Goal: Task Accomplishment & Management: Manage account settings

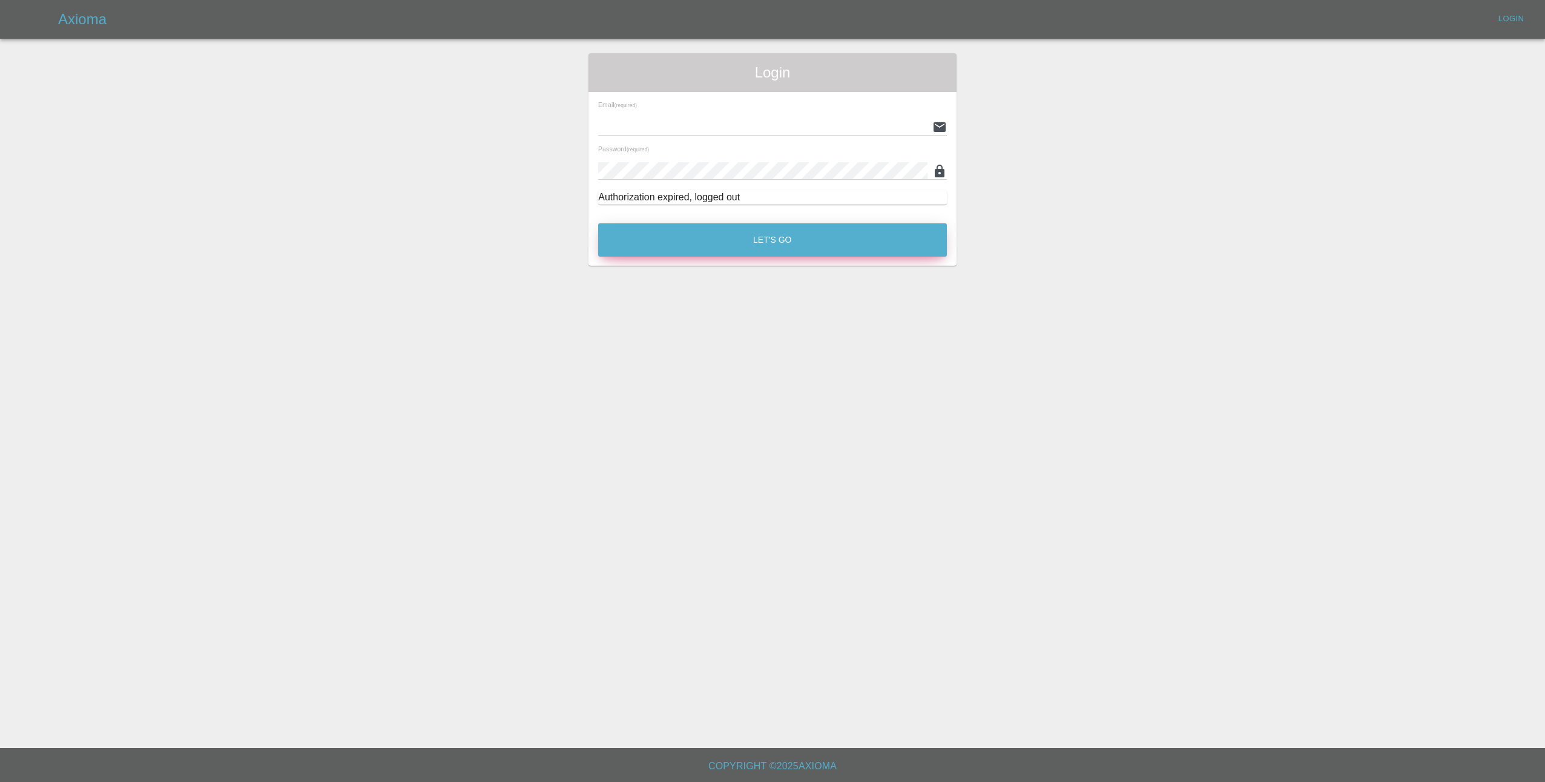
type input "[EMAIL_ADDRESS][DOMAIN_NAME]"
click at [732, 240] on button "Let's Go" at bounding box center [772, 239] width 349 height 33
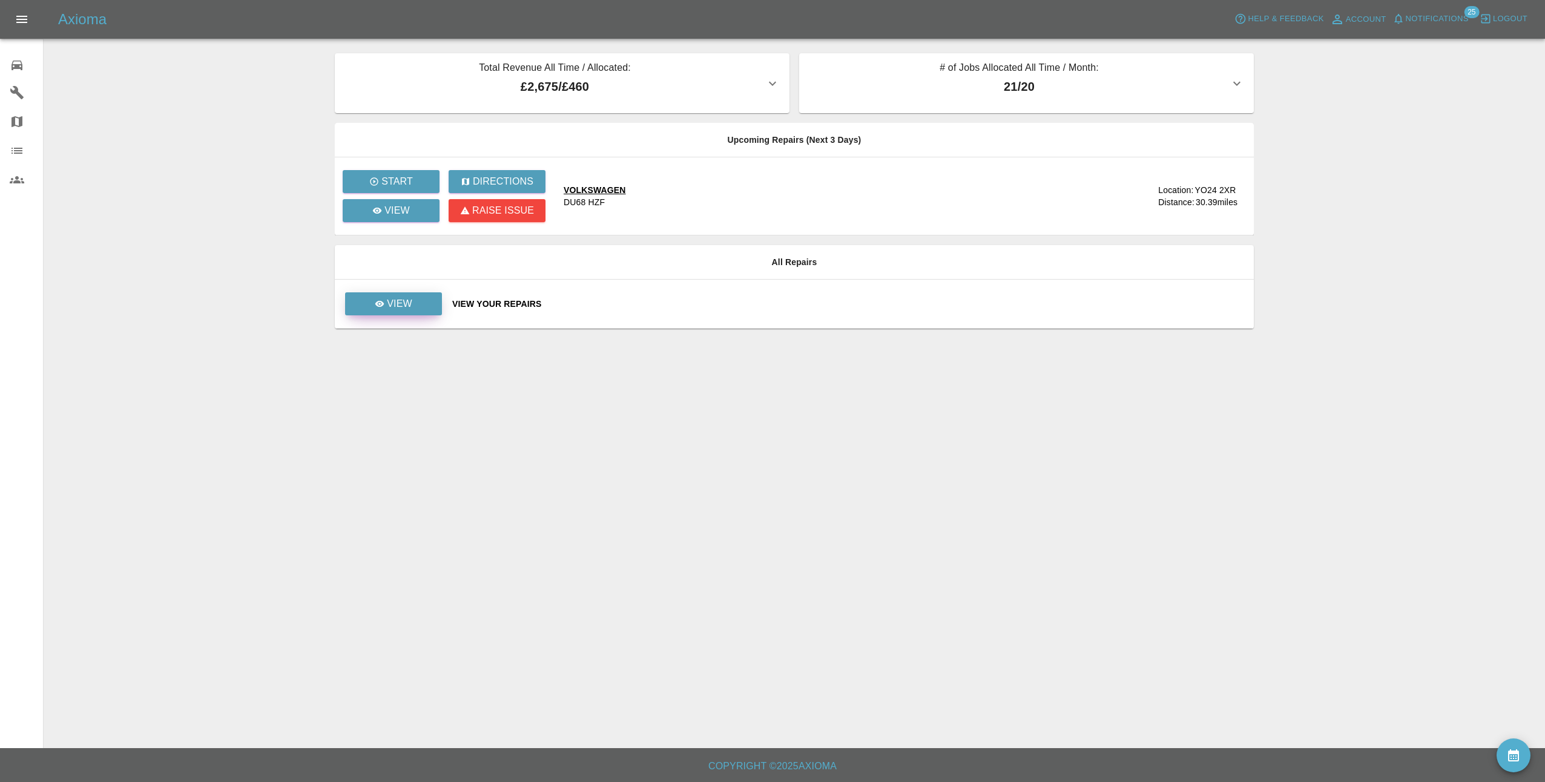
click at [401, 298] on p "View" at bounding box center [399, 304] width 25 height 15
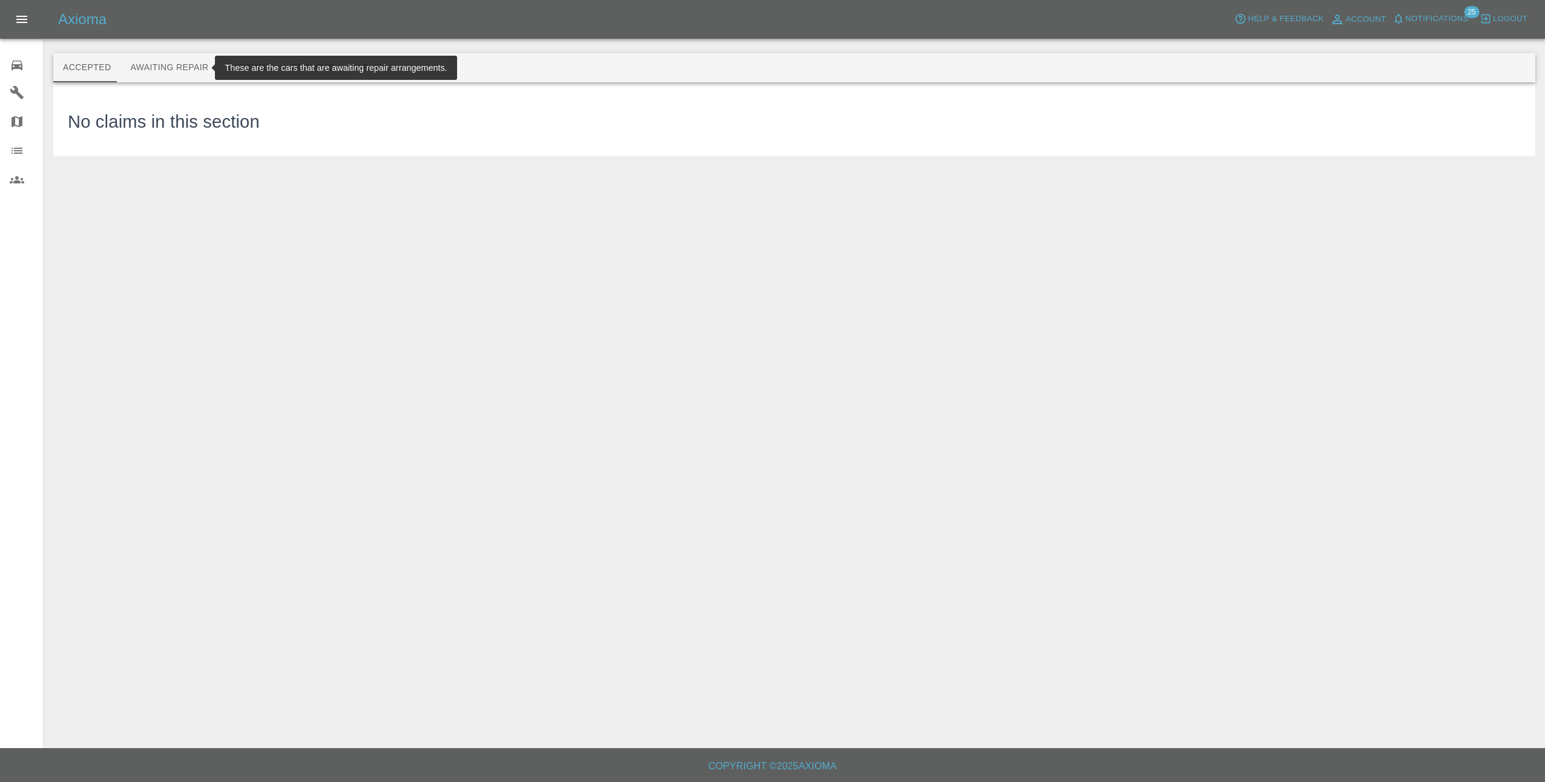
click at [161, 63] on button "Awaiting Repair" at bounding box center [168, 67] width 97 height 29
